Goal: Task Accomplishment & Management: Manage account settings

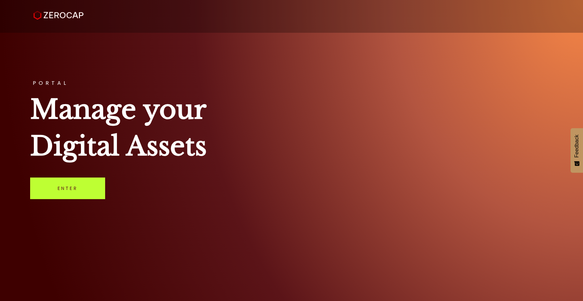
click at [68, 188] on link "Enter" at bounding box center [67, 189] width 75 height 22
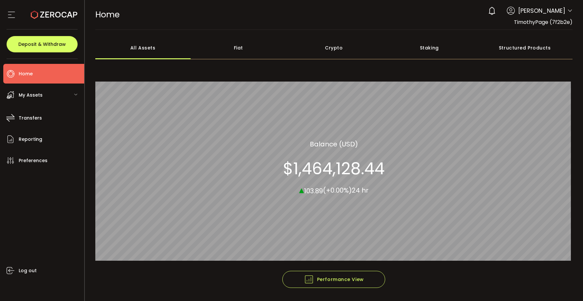
click at [34, 95] on span "My Assets" at bounding box center [31, 95] width 24 height 10
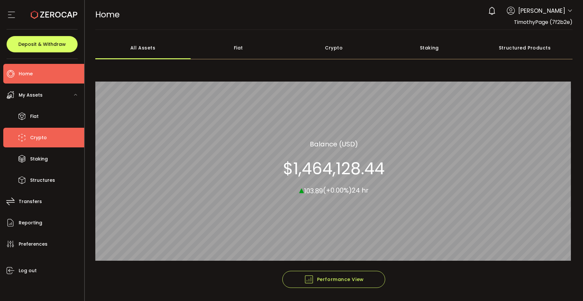
click at [40, 135] on span "Crypto" at bounding box center [38, 138] width 17 height 10
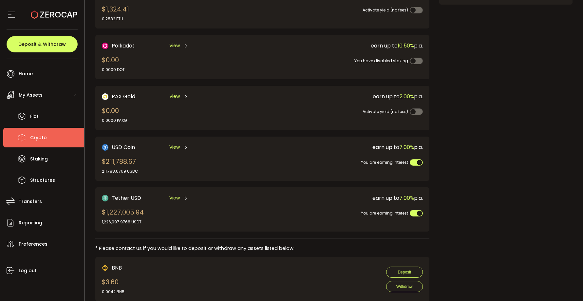
scroll to position [129, 0]
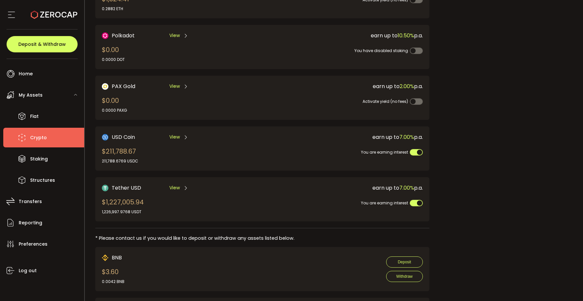
click at [219, 157] on div "USD Coin View $211,788.67 211,788.6769 USDC" at bounding box center [174, 148] width 145 height 31
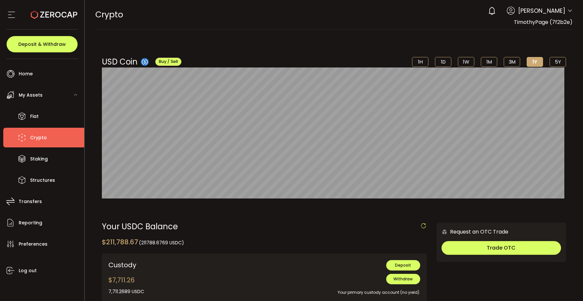
click at [39, 138] on span "Crypto" at bounding box center [38, 138] width 17 height 10
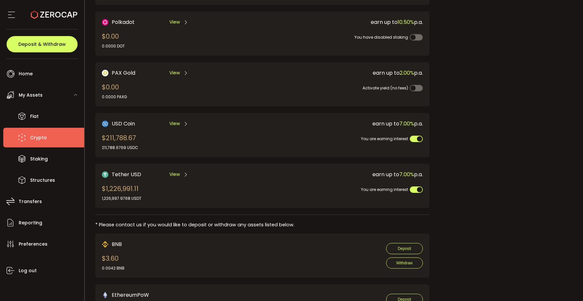
scroll to position [144, 0]
click at [214, 186] on div "Tether USD View $1,226,991.11 1,226,997.9768 USDT" at bounding box center [174, 184] width 145 height 31
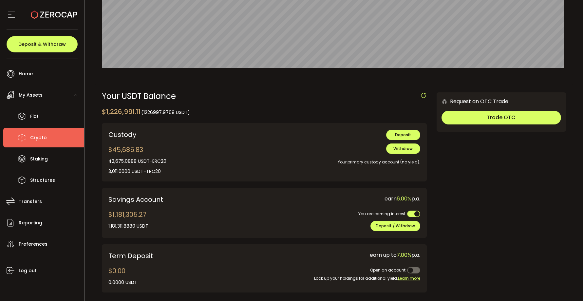
scroll to position [134, 0]
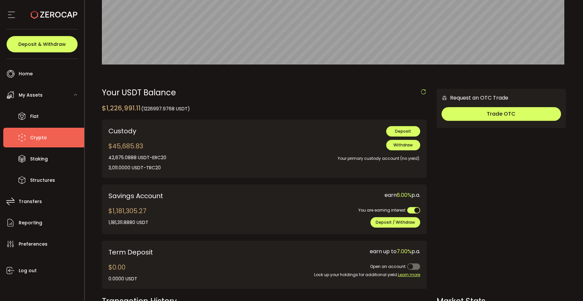
click at [38, 136] on span "Crypto" at bounding box center [38, 138] width 17 height 10
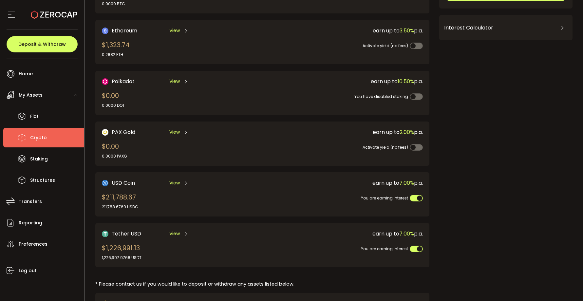
scroll to position [87, 0]
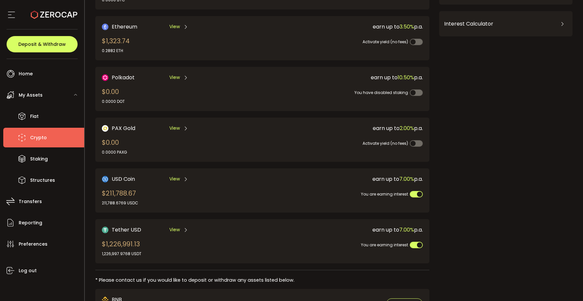
click at [213, 240] on div "Tether USD View $1,226,991.13 1,226,997.9768 USDT" at bounding box center [174, 241] width 145 height 31
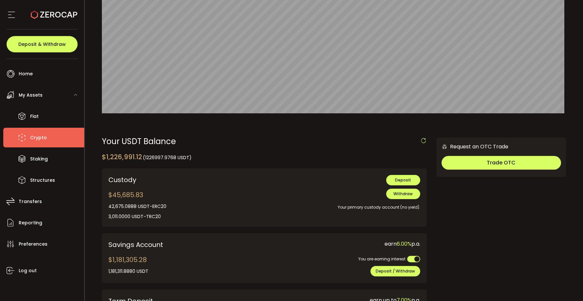
scroll to position [80, 0]
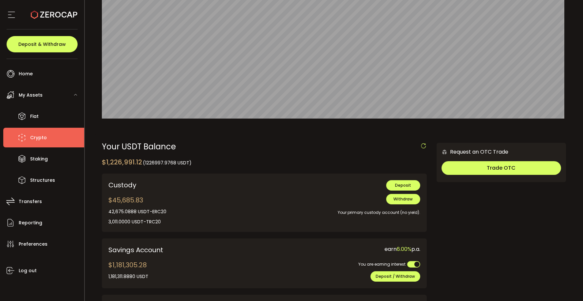
click at [41, 138] on span "Crypto" at bounding box center [38, 138] width 17 height 10
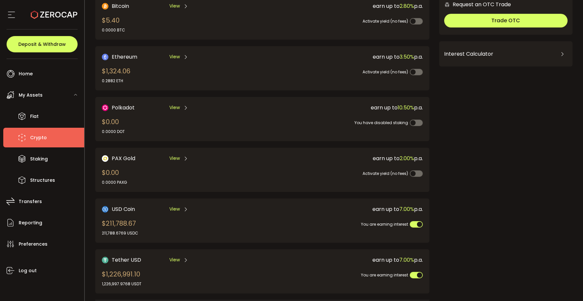
scroll to position [69, 0]
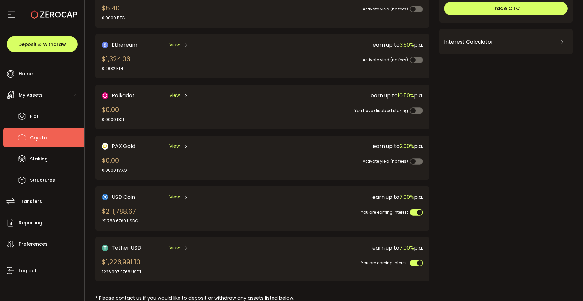
click at [214, 211] on div "USD Coin View $211,788.67 211,788.6769 USDC" at bounding box center [174, 208] width 145 height 31
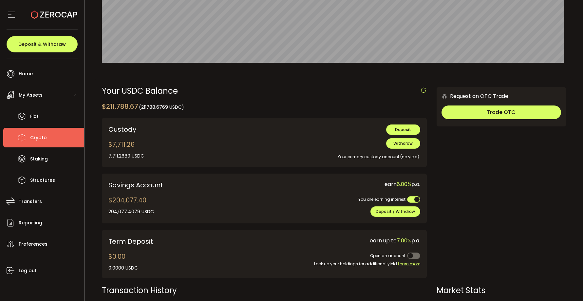
scroll to position [138, 0]
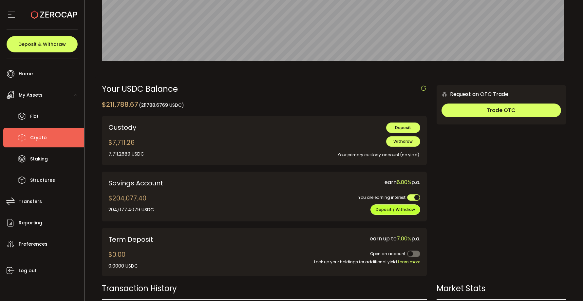
click at [389, 209] on span "Deposit / Withdraw" at bounding box center [395, 210] width 39 height 6
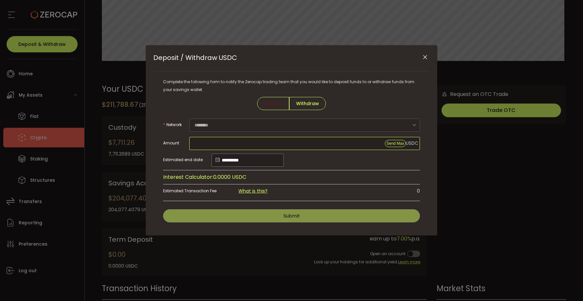
click at [329, 144] on input "Deposit / Withdraw USDC" at bounding box center [304, 143] width 231 height 13
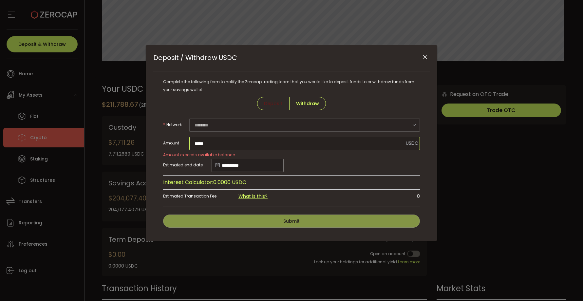
type input "*****"
click at [304, 104] on span "Withdraw" at bounding box center [307, 103] width 37 height 13
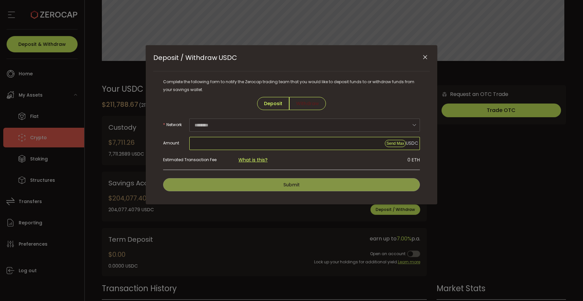
click at [226, 144] on input "Deposit / Withdraw USDC" at bounding box center [304, 143] width 231 height 13
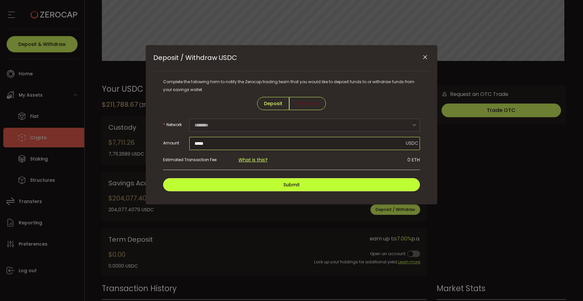
type input "*****"
click at [295, 184] on span "Submit" at bounding box center [291, 185] width 16 height 7
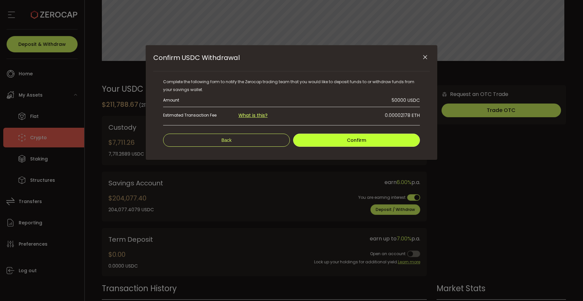
click at [357, 140] on span "Confirm" at bounding box center [356, 140] width 19 height 7
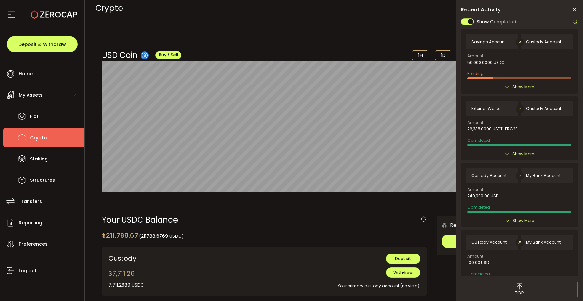
scroll to position [0, 0]
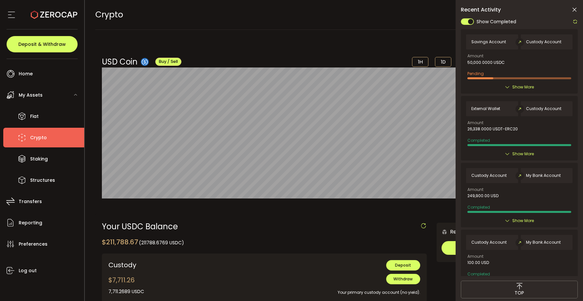
click at [575, 10] on icon at bounding box center [574, 10] width 7 height 7
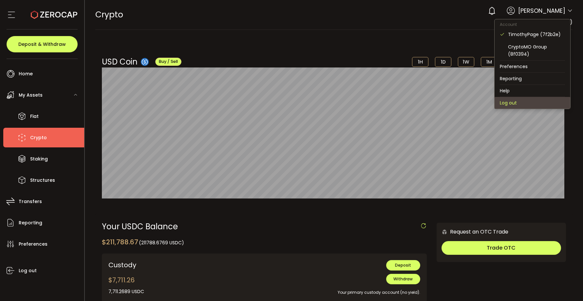
click at [518, 101] on li "Log out" at bounding box center [533, 103] width 76 height 12
